Goal: Task Accomplishment & Management: Manage account settings

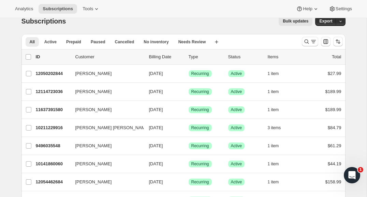
scroll to position [11, 0]
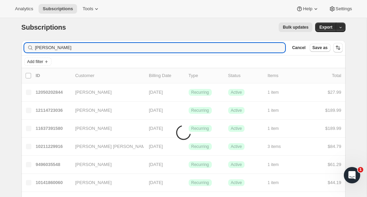
type input "[PERSON_NAME]"
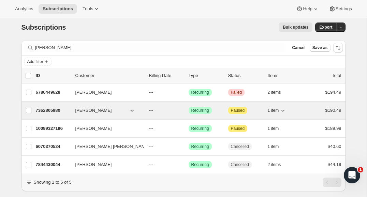
click at [132, 111] on icon "button" at bounding box center [131, 111] width 3 height 2
click at [132, 108] on icon "button" at bounding box center [132, 110] width 7 height 7
click at [265, 110] on div "7362805980 [PERSON_NAME] --- Success Recurring Attention Paused 1 item $190.49" at bounding box center [189, 111] width 306 height 10
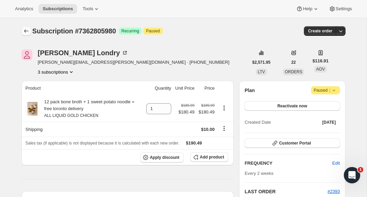
click at [22, 31] on button "Subscriptions" at bounding box center [27, 31] width 10 height 10
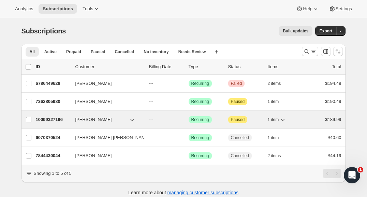
click at [160, 116] on div "10099327196 [PERSON_NAME] --- Success Recurring Attention Paused 1 item $189.99" at bounding box center [189, 120] width 306 height 10
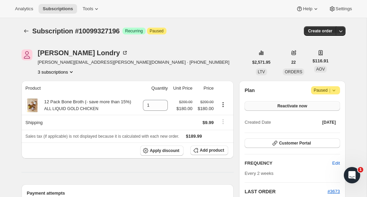
click at [263, 103] on button "Reactivate now" at bounding box center [292, 106] width 95 height 10
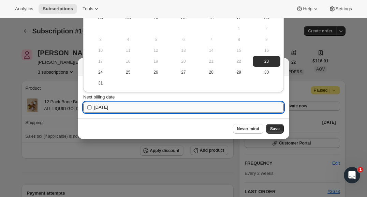
click at [263, 109] on input "[DATE]" at bounding box center [189, 107] width 190 height 11
click at [236, 108] on input "[DATE]" at bounding box center [189, 107] width 190 height 11
click at [208, 111] on input "[DATE]" at bounding box center [189, 107] width 190 height 11
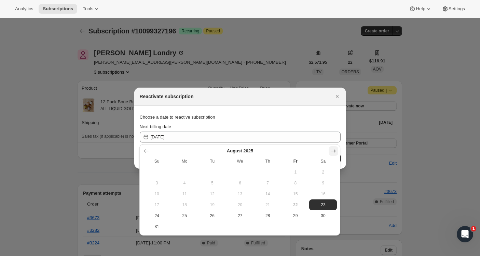
click at [333, 149] on icon "Show next month, September 2025" at bounding box center [333, 151] width 7 height 7
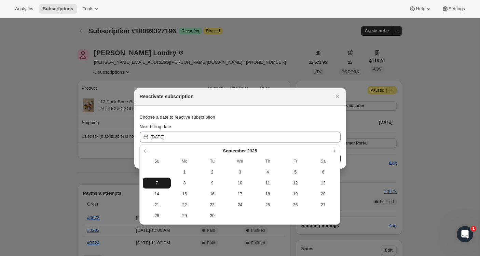
click at [162, 183] on span "7" at bounding box center [156, 183] width 22 height 5
type input "[DATE]"
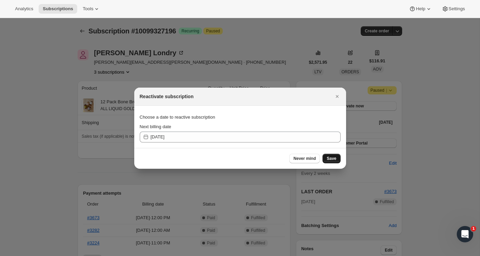
click at [332, 160] on span "Save" at bounding box center [331, 158] width 10 height 5
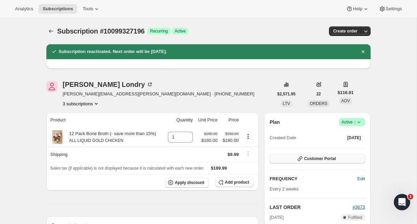
click at [311, 161] on button "Customer Portal" at bounding box center [317, 159] width 95 height 10
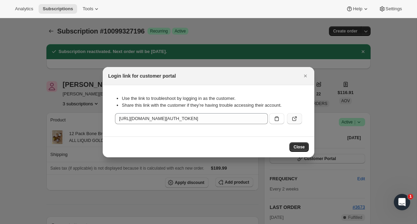
click at [295, 119] on icon ":rj0:" at bounding box center [294, 118] width 7 height 7
